Goal: Transaction & Acquisition: Purchase product/service

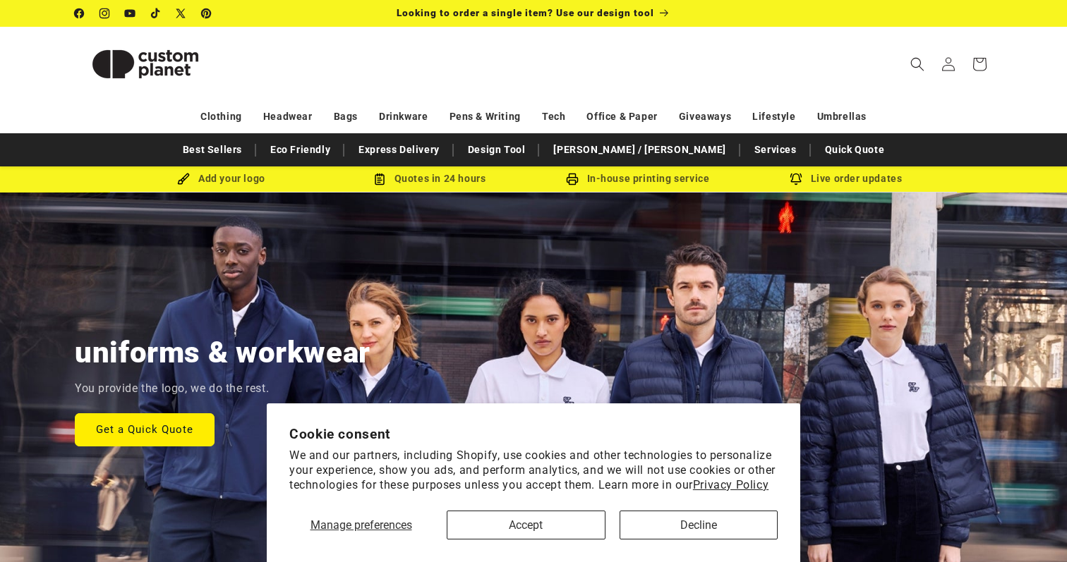
click at [559, 528] on button "Accept" at bounding box center [526, 525] width 159 height 29
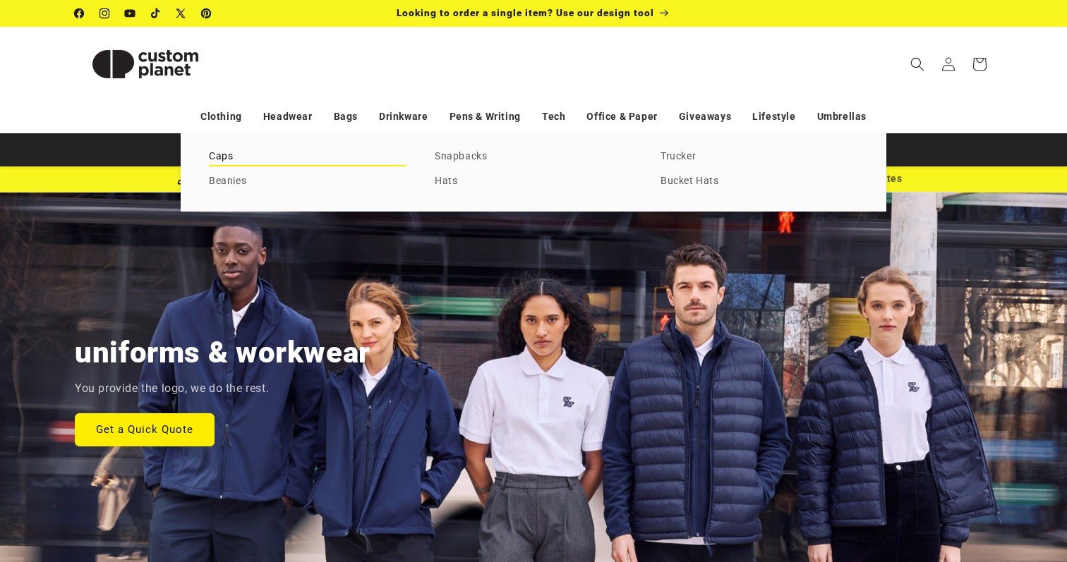
click at [226, 158] on link "Caps" at bounding box center [308, 156] width 198 height 19
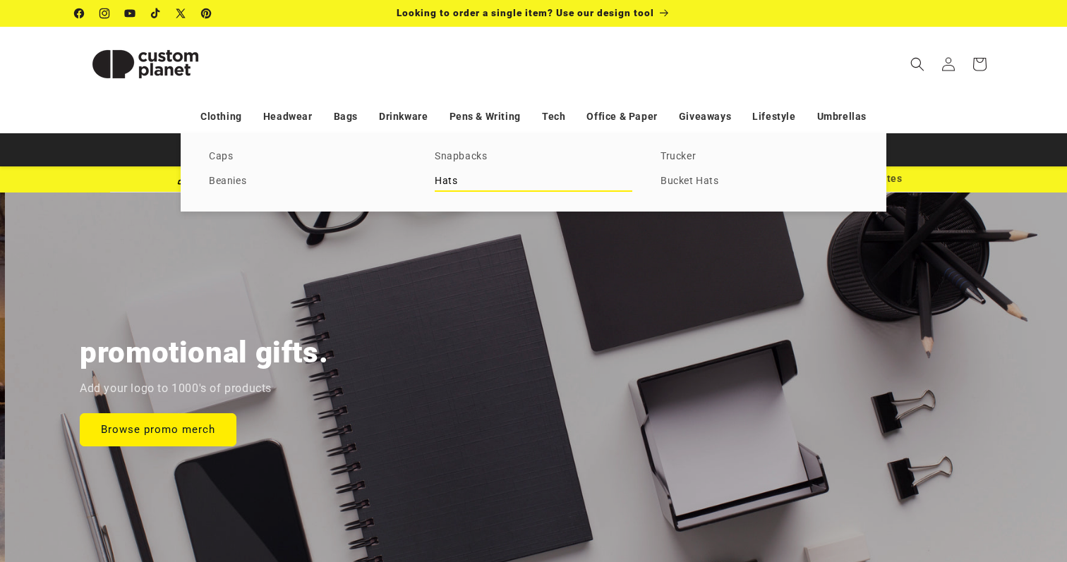
scroll to position [0, 2133]
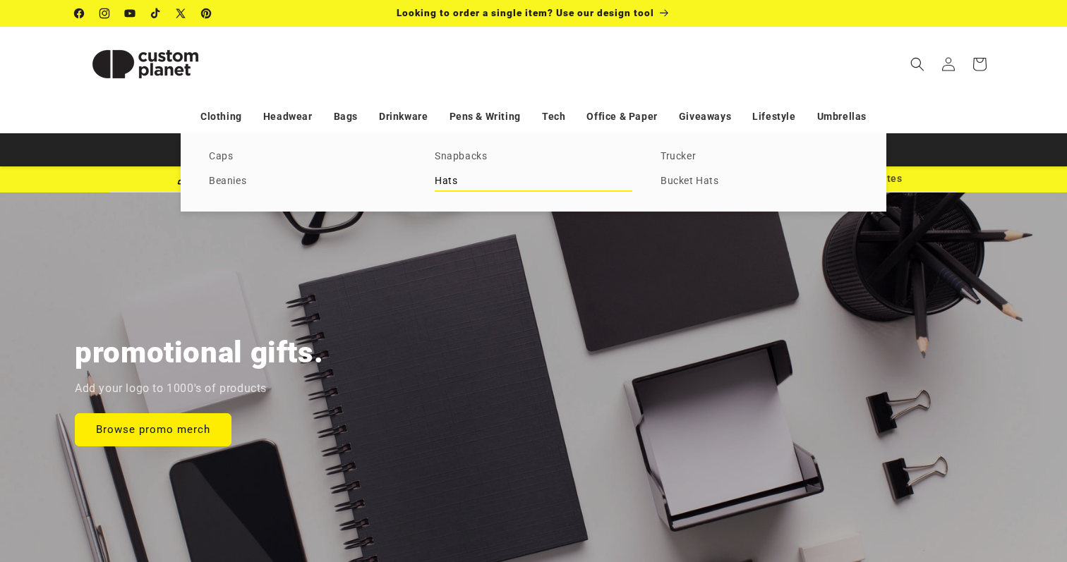
click at [449, 184] on link "Hats" at bounding box center [534, 181] width 198 height 19
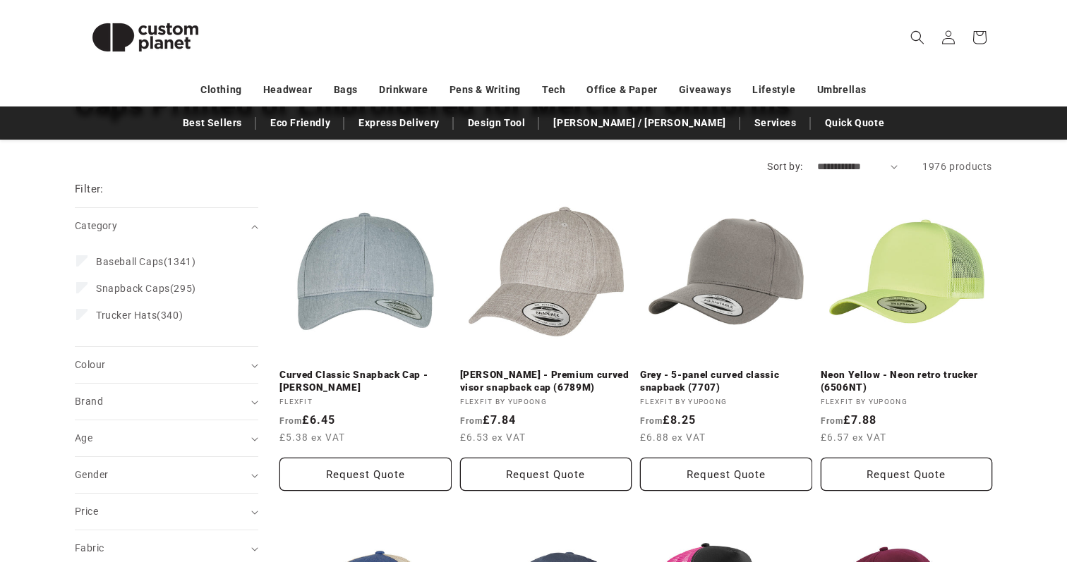
scroll to position [125, 0]
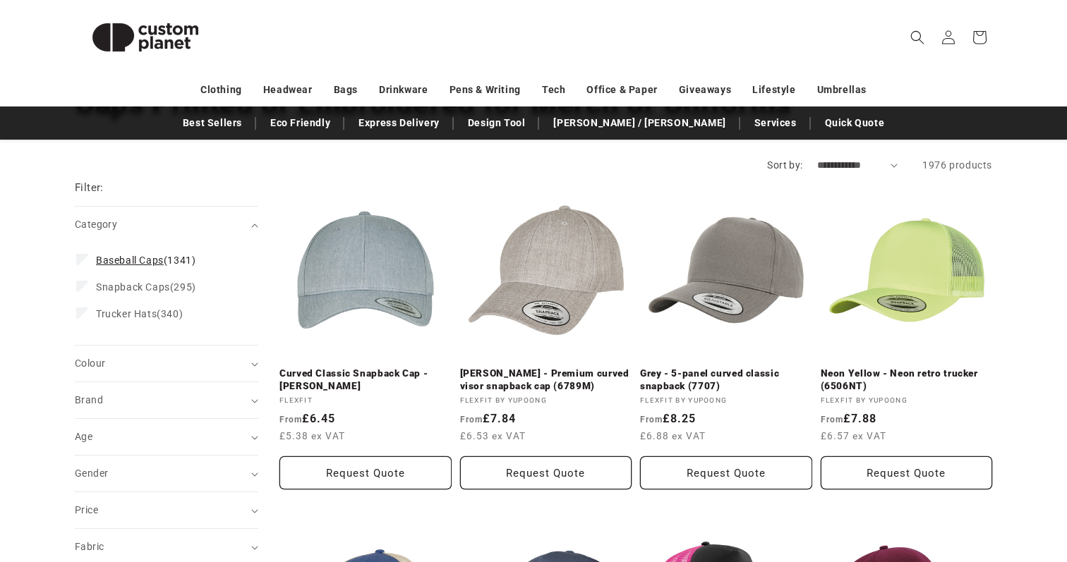
click at [85, 265] on label "Baseball Caps (1341) Baseball Caps (1341 products)" at bounding box center [162, 260] width 172 height 27
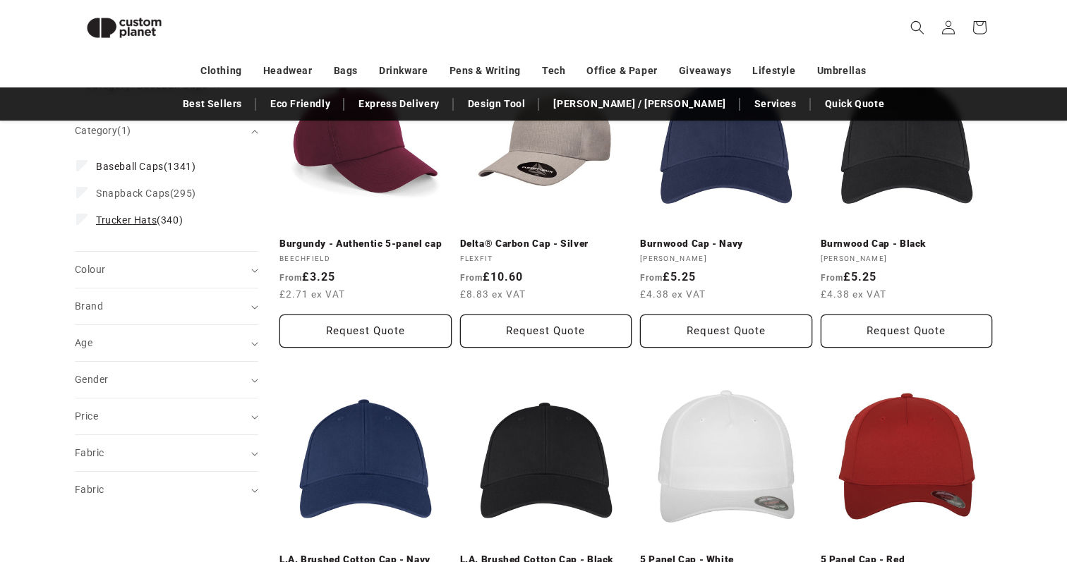
scroll to position [251, 0]
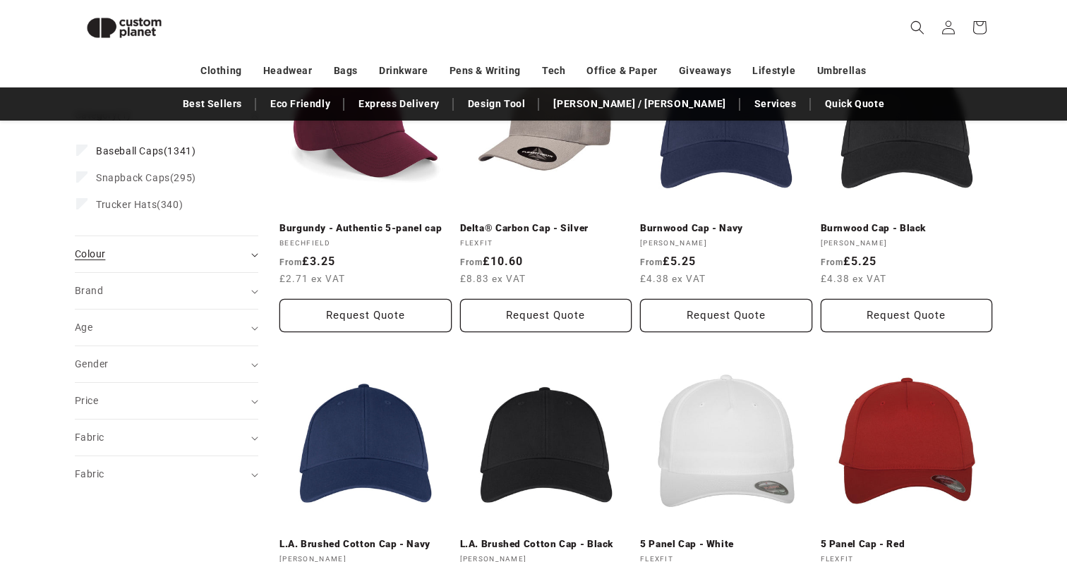
click at [231, 265] on summary "Colour (0)" at bounding box center [166, 254] width 183 height 36
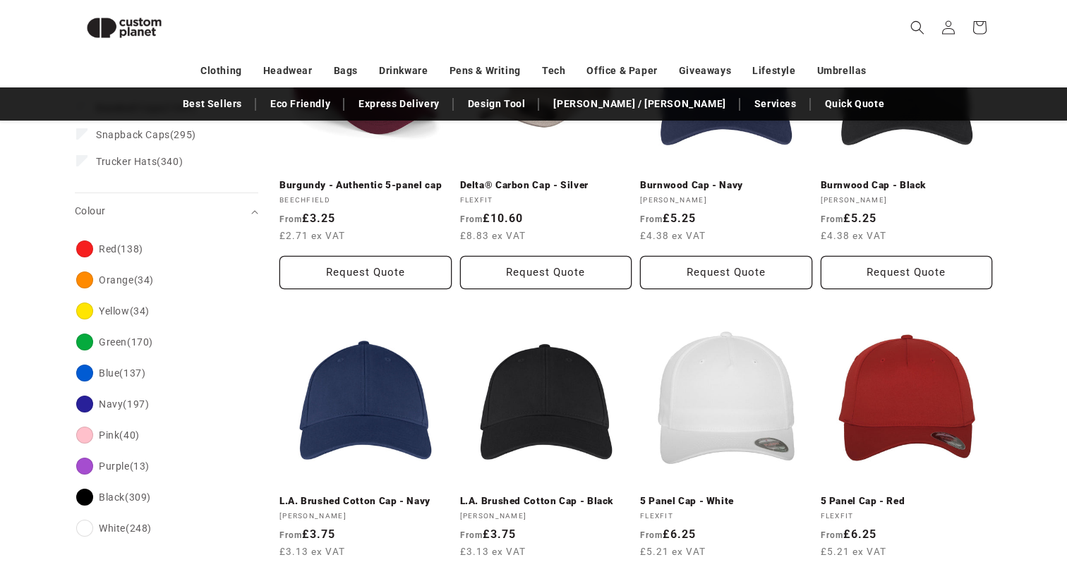
scroll to position [286, 0]
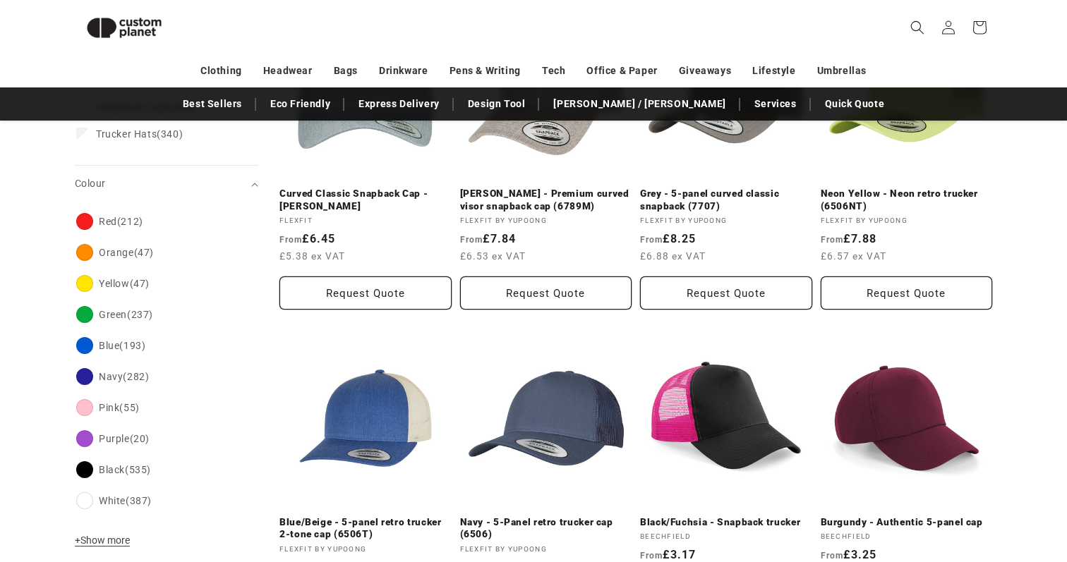
scroll to position [279, 0]
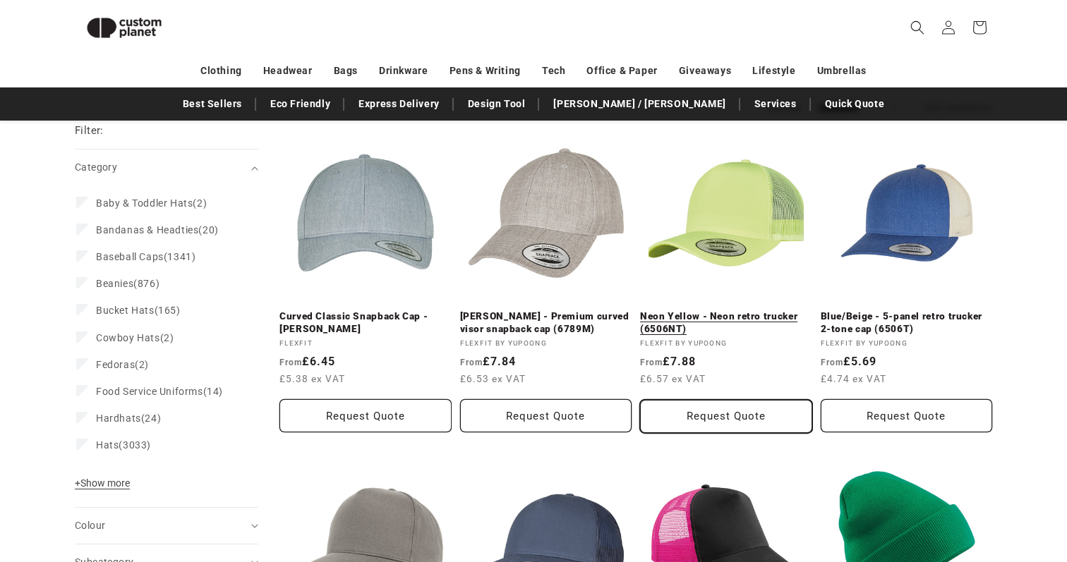
scroll to position [155, 0]
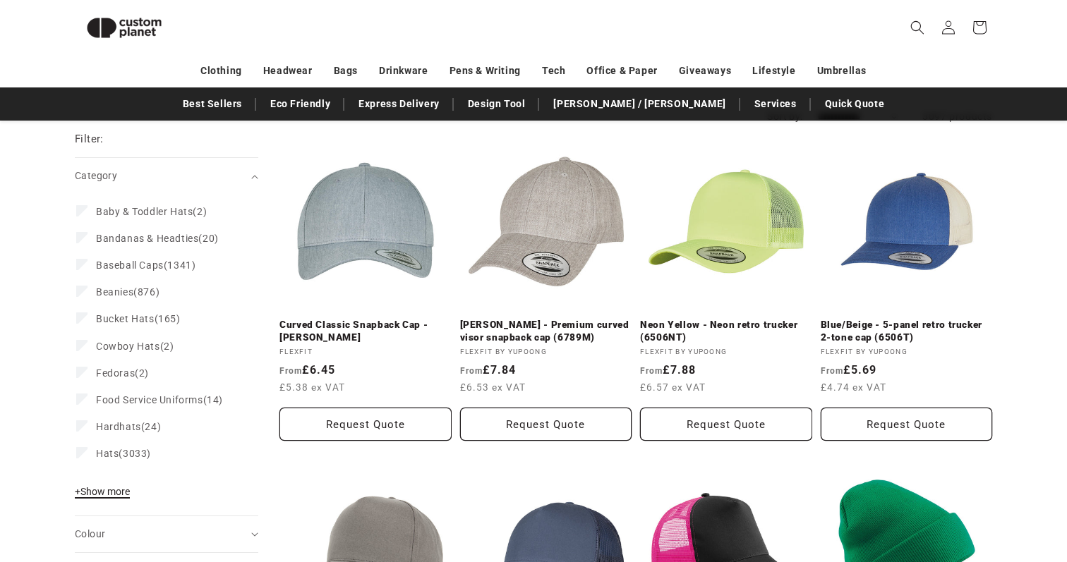
click at [109, 489] on span "+ Show more" at bounding box center [102, 491] width 55 height 11
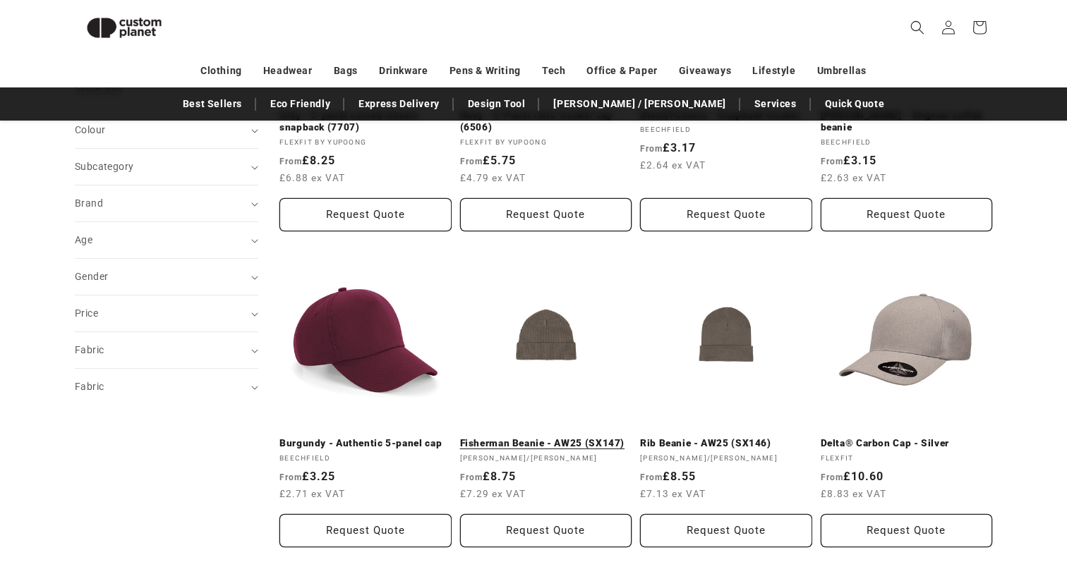
scroll to position [707, 0]
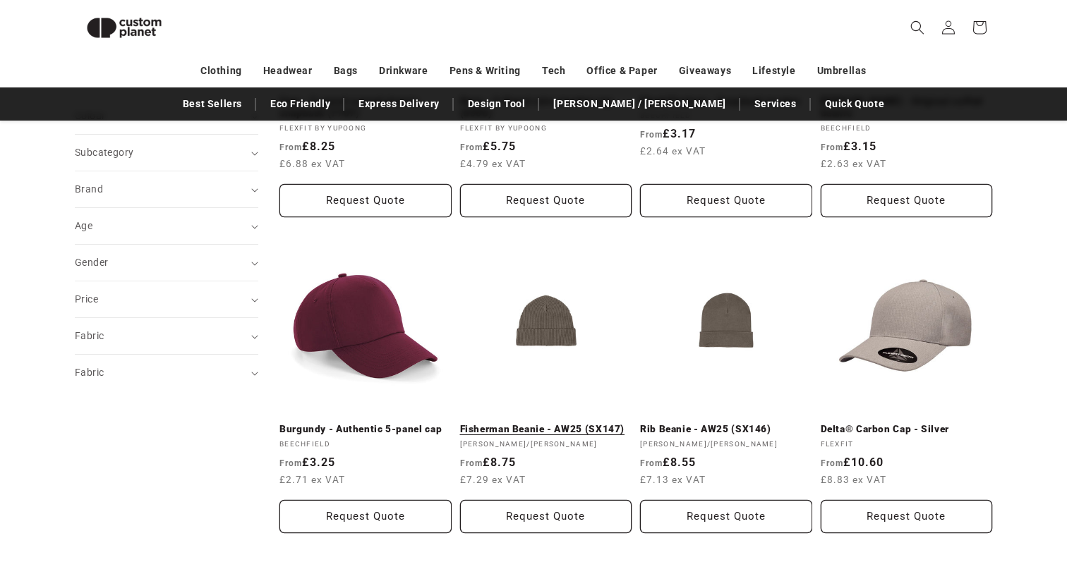
click at [545, 423] on link "Fisherman Beanie - AW25 (SX147)" at bounding box center [546, 429] width 172 height 13
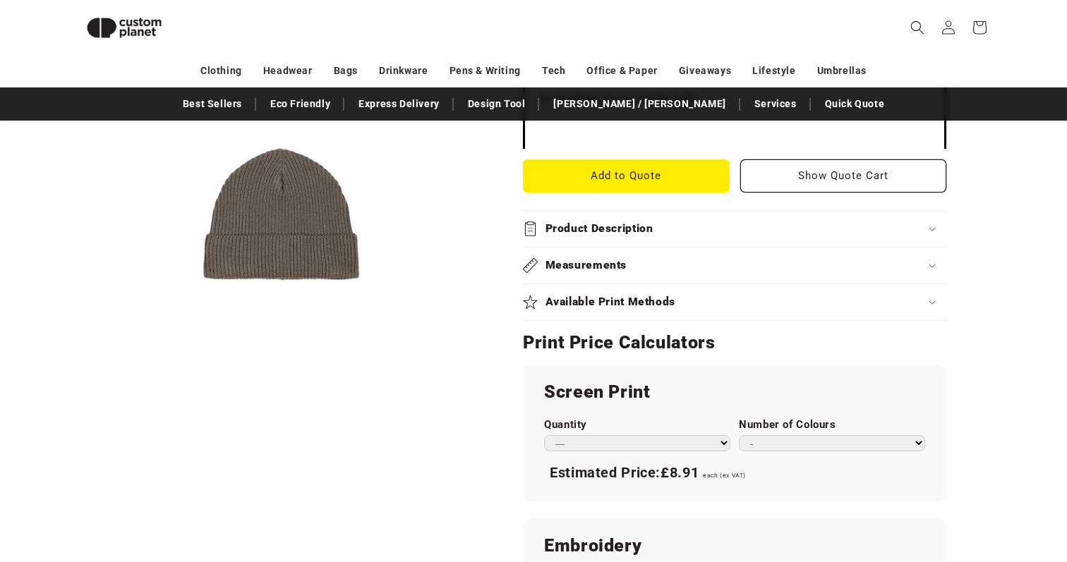
scroll to position [569, 0]
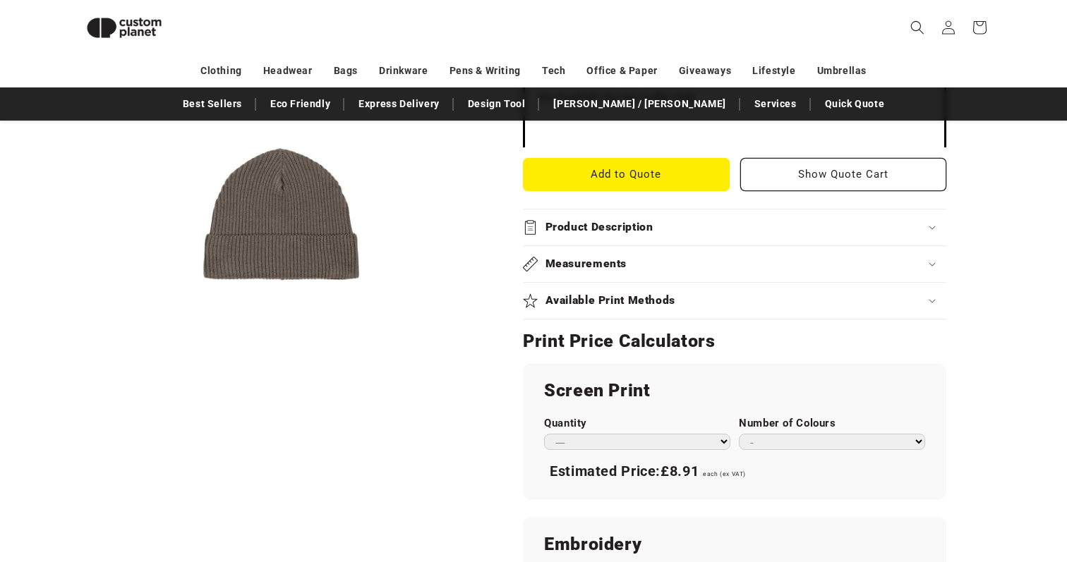
select select "*"
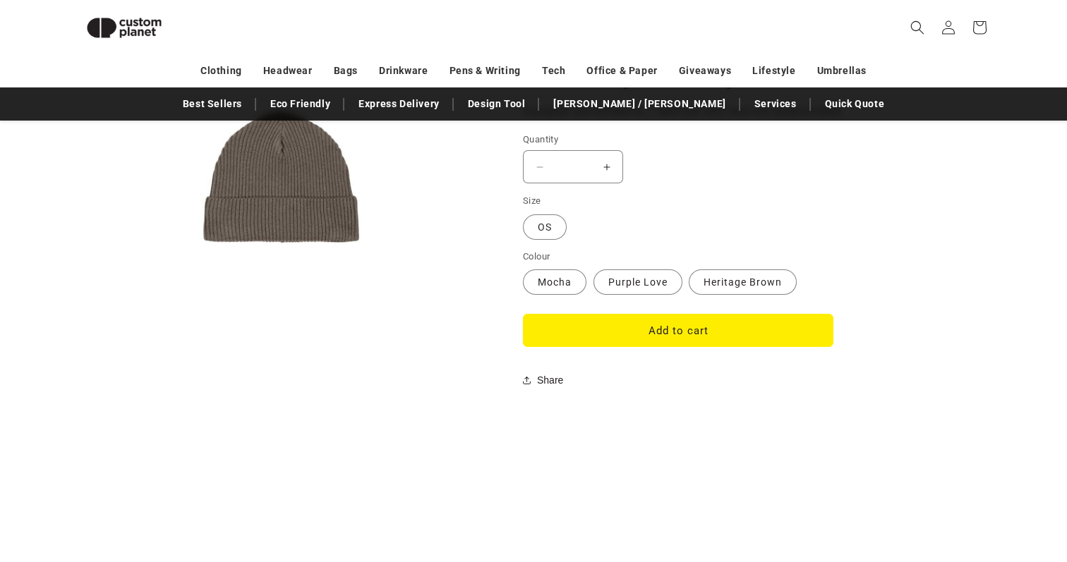
scroll to position [1170, 0]
click at [643, 270] on label "Purple Love Variant sold out or unavailable" at bounding box center [637, 281] width 89 height 25
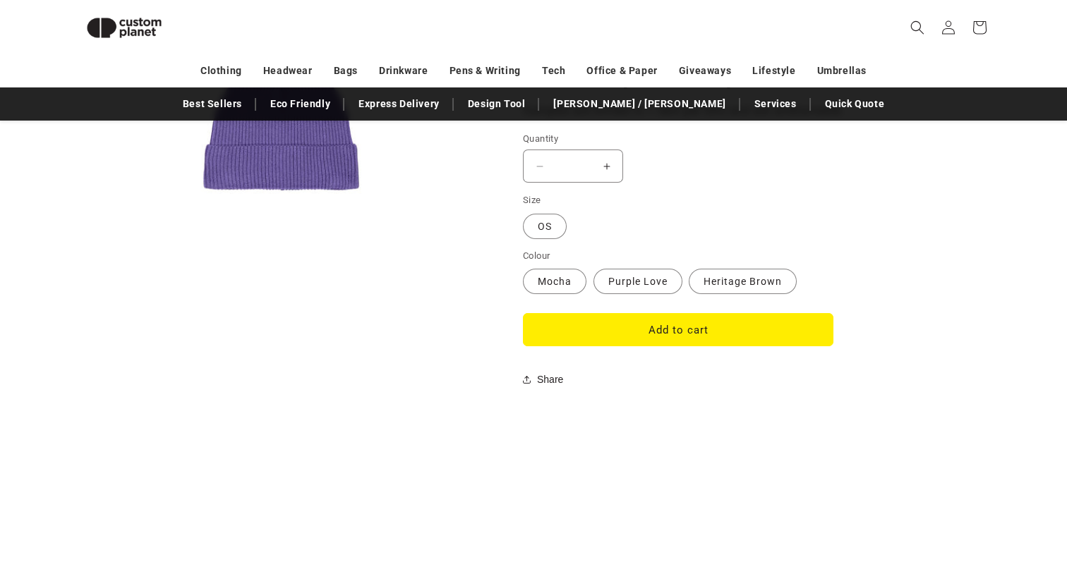
scroll to position [1040, 0]
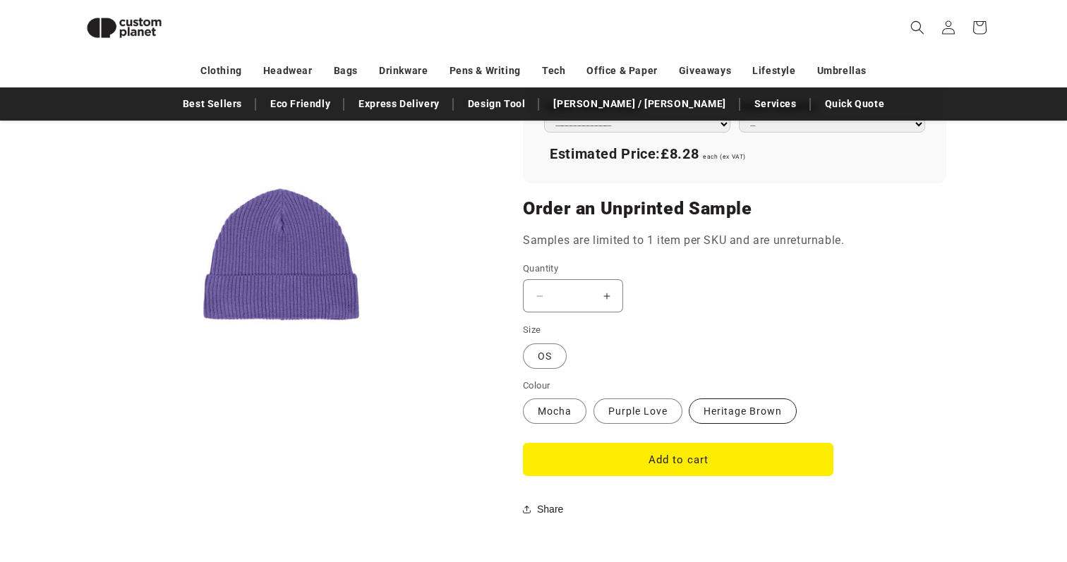
click at [720, 411] on label "Heritage Brown Variant sold out or unavailable" at bounding box center [743, 411] width 108 height 25
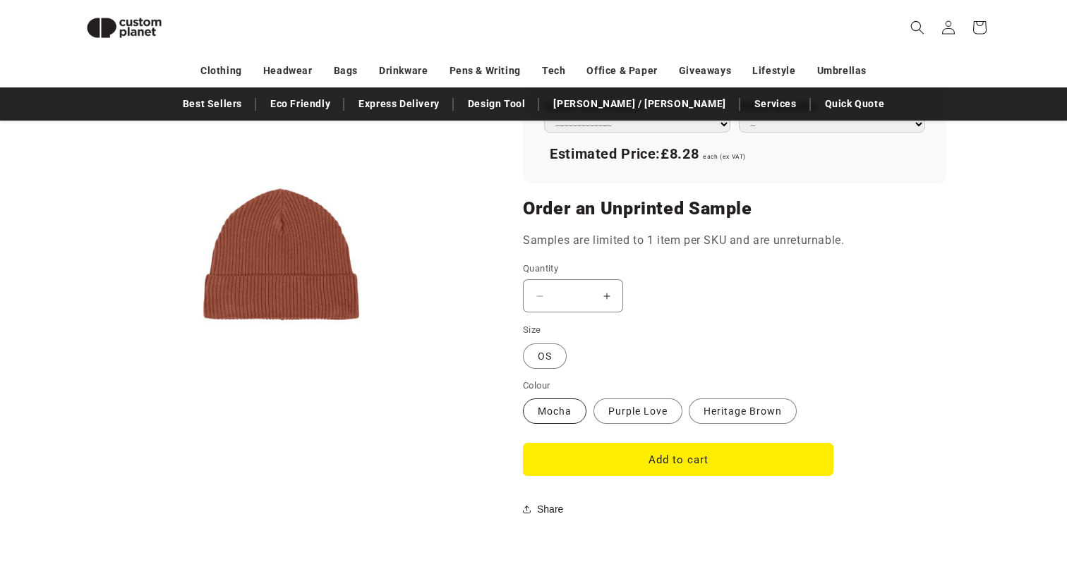
click at [574, 408] on label "Mocha Variant sold out or unavailable" at bounding box center [554, 411] width 63 height 25
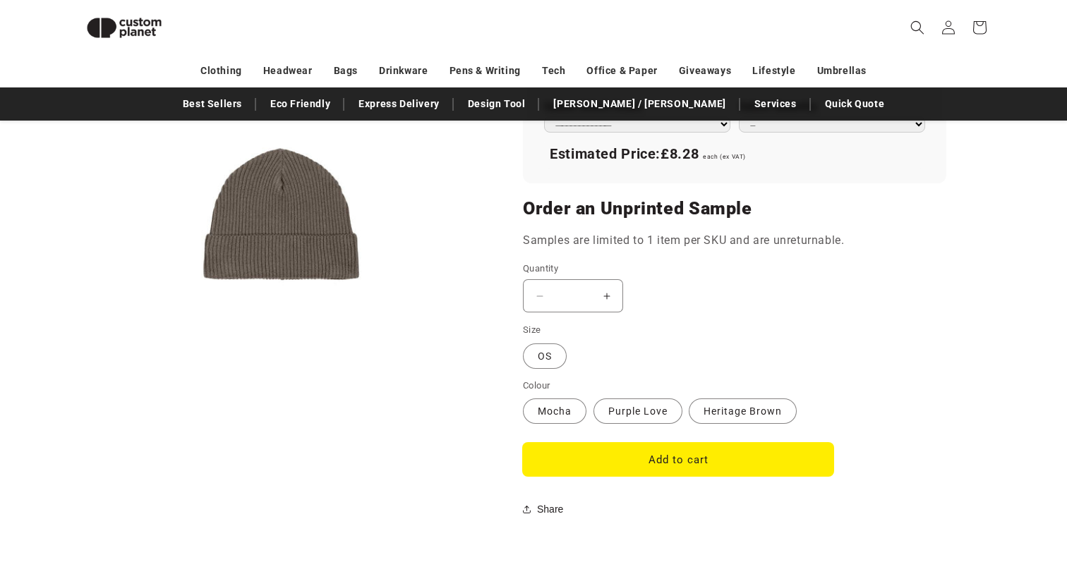
click at [636, 450] on button "Add to cart" at bounding box center [678, 459] width 310 height 33
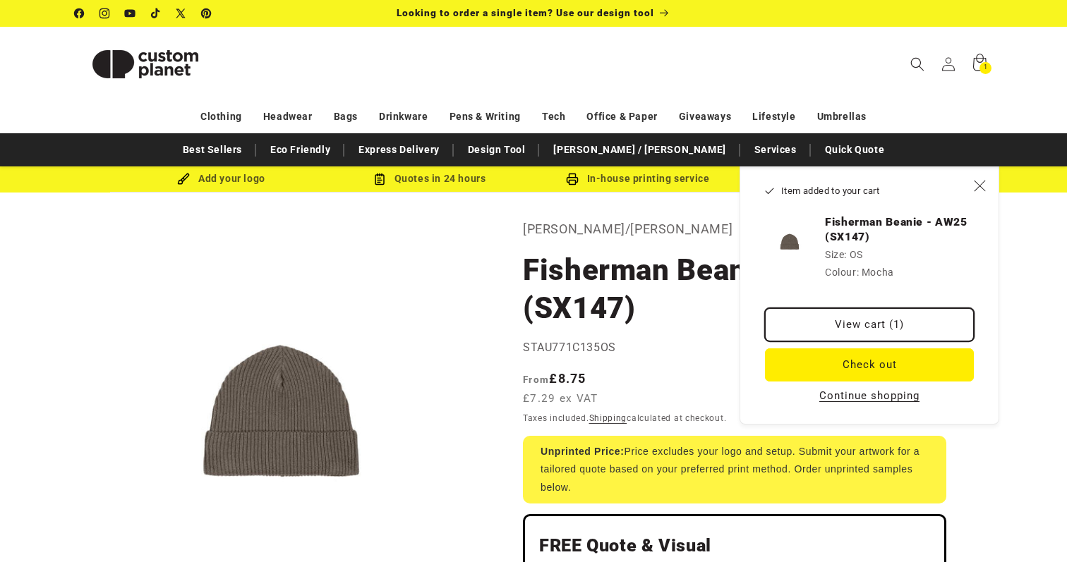
click at [875, 328] on link "View cart (1)" at bounding box center [869, 324] width 209 height 33
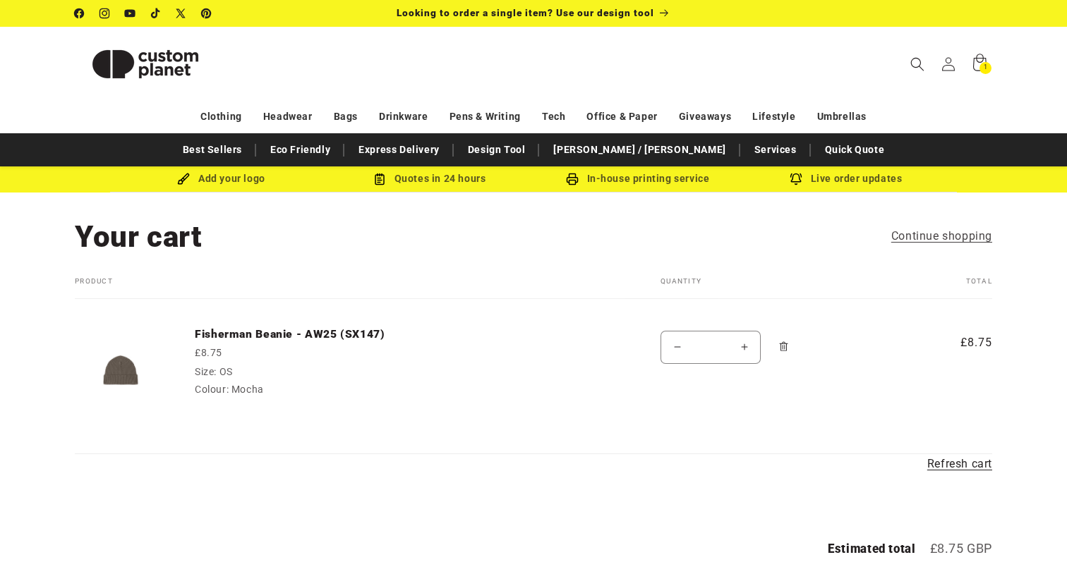
click at [132, 379] on img at bounding box center [121, 373] width 92 height 92
click at [300, 337] on link "Fisherman Beanie - AW25 (SX147)" at bounding box center [301, 334] width 212 height 14
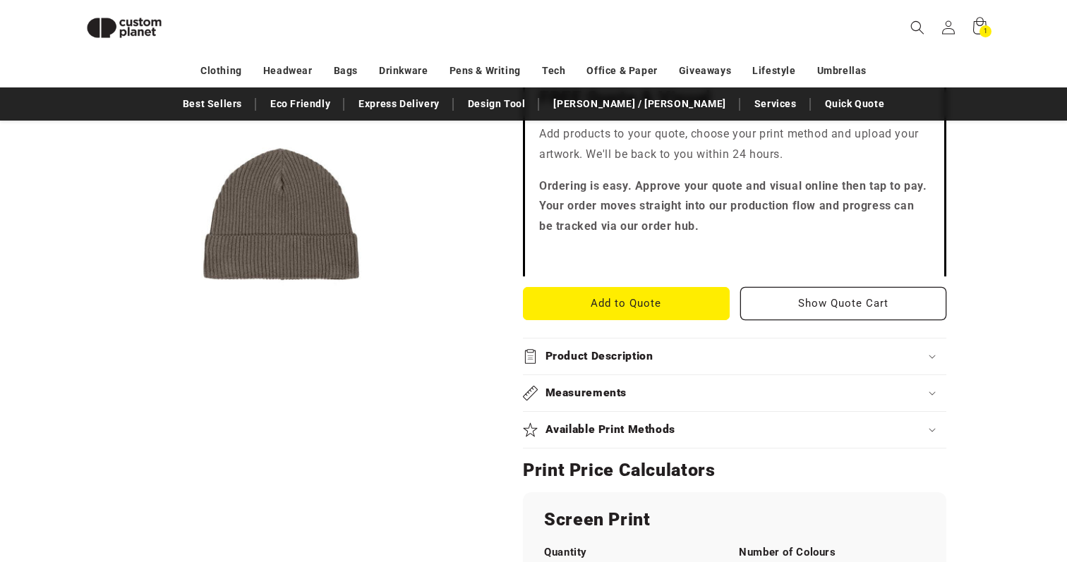
scroll to position [441, 0]
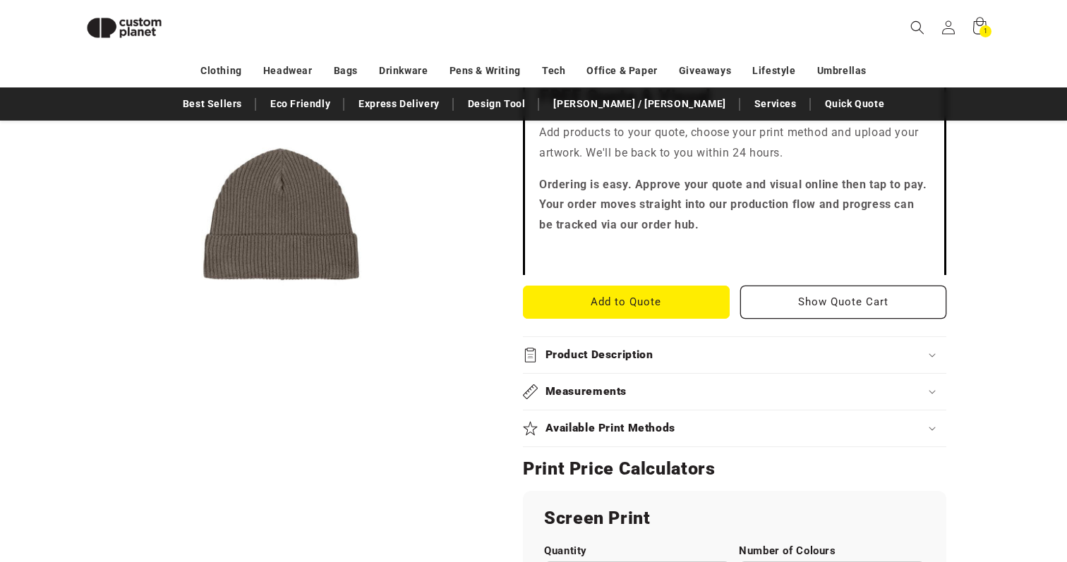
click at [617, 351] on h2 "Product Description" at bounding box center [599, 355] width 108 height 15
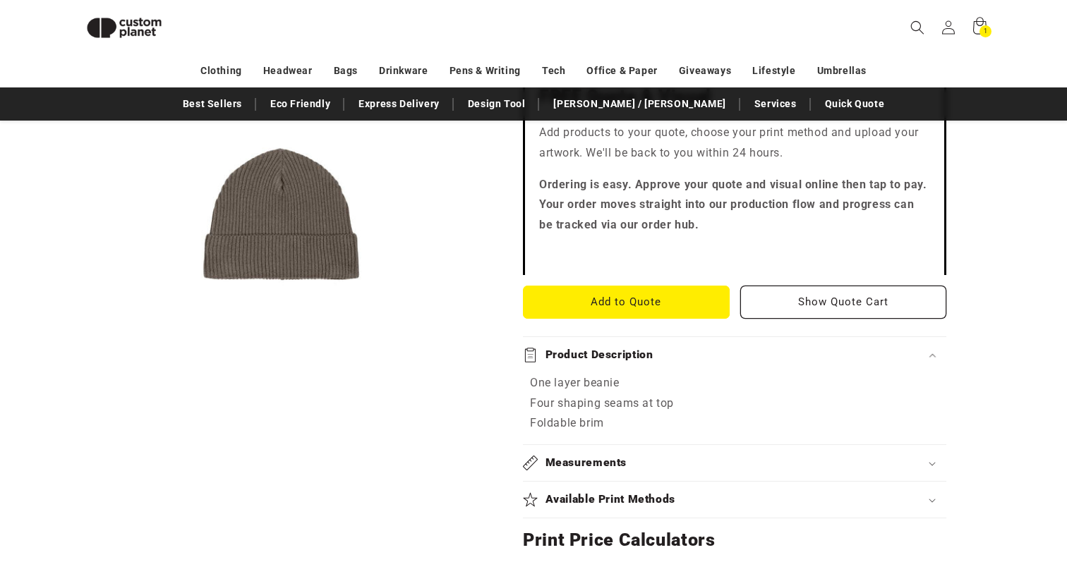
click at [622, 350] on h2 "Product Description" at bounding box center [599, 355] width 108 height 15
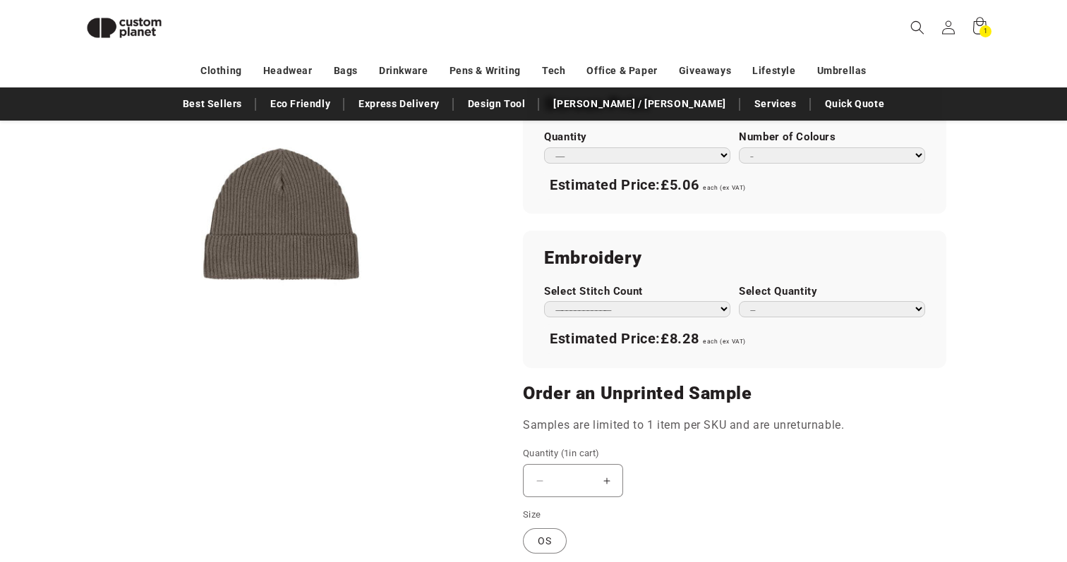
scroll to position [855, 0]
select select "**"
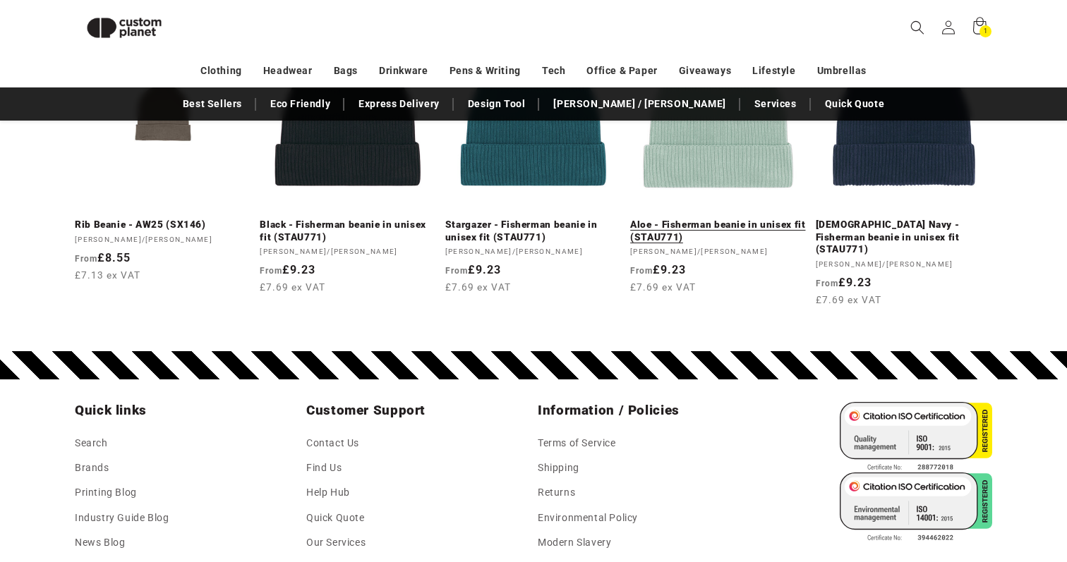
scroll to position [2312, 0]
